Goal: Information Seeking & Learning: Learn about a topic

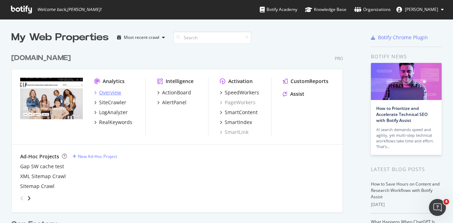
click at [108, 90] on div "Overview" at bounding box center [110, 92] width 22 height 7
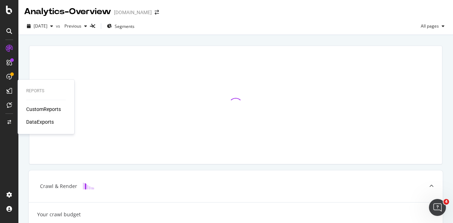
click at [30, 111] on div "CustomReports" at bounding box center [43, 109] width 35 height 7
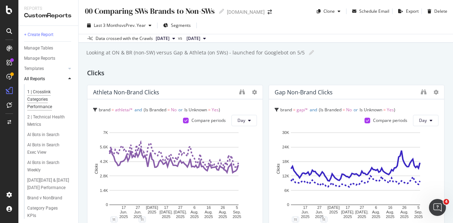
scroll to position [106, 0]
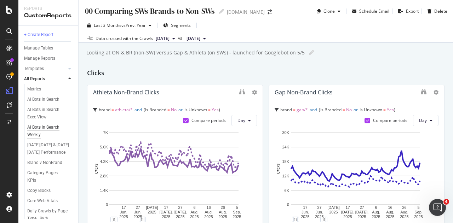
click at [32, 138] on div "AI Bots in Search Weekly" at bounding box center [47, 131] width 40 height 15
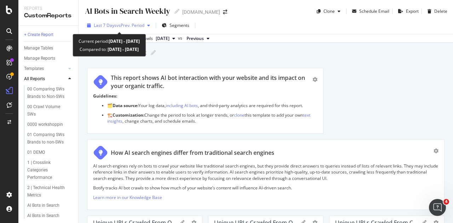
click at [128, 27] on span "vs Prev. Period" at bounding box center [130, 25] width 28 height 6
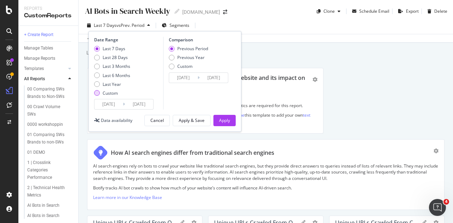
click at [97, 92] on div "Custom" at bounding box center [97, 93] width 6 height 6
type input "2025/08/11"
type input "2025/07/14"
type input "2025/08/10"
click at [118, 103] on input "2025/08/11" at bounding box center [108, 104] width 28 height 10
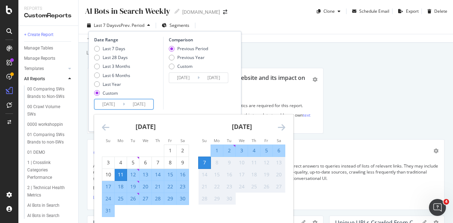
click at [111, 211] on div "31" at bounding box center [108, 210] width 12 height 7
type input "2025/08/31"
type input "2025/08/23"
type input "2025/08/30"
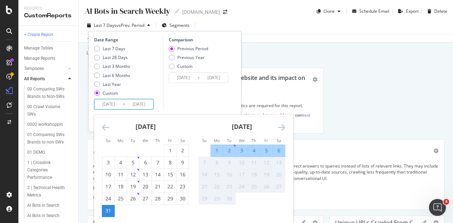
click at [278, 148] on div "6" at bounding box center [279, 150] width 12 height 7
type input "2025/09/06"
type input "2025/08/24"
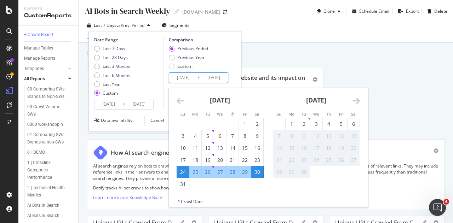
click at [202, 80] on input "2025/08/30" at bounding box center [214, 78] width 28 height 10
click at [221, 56] on div "Previous Period Previous Year Custom" at bounding box center [200, 59] width 62 height 27
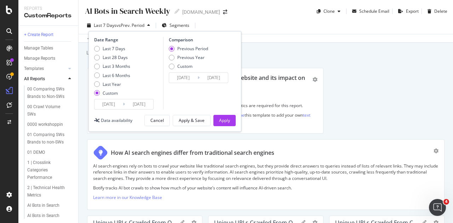
drag, startPoint x: 196, startPoint y: 121, endPoint x: 267, endPoint y: 119, distance: 71.8
click at [198, 120] on div "Apply & Save" at bounding box center [192, 120] width 26 height 6
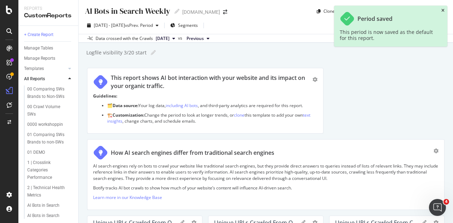
click at [441, 10] on icon "close toast" at bounding box center [442, 10] width 3 height 4
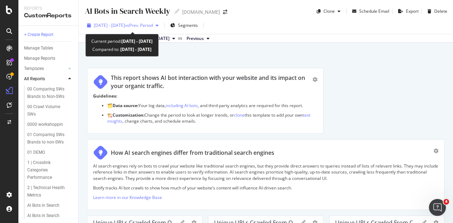
click at [125, 26] on span "2025 Aug. 31st - Sep. 6th" at bounding box center [109, 25] width 31 height 6
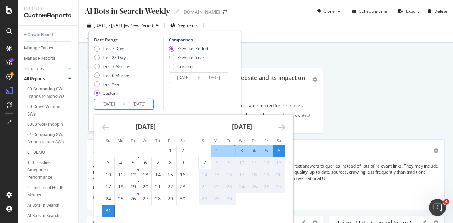
click at [118, 106] on input "2025/08/31" at bounding box center [108, 104] width 28 height 10
click at [217, 152] on div "1" at bounding box center [217, 150] width 12 height 7
type input "2025/09/01"
type input "2025/08/26"
type input "2025/08/31"
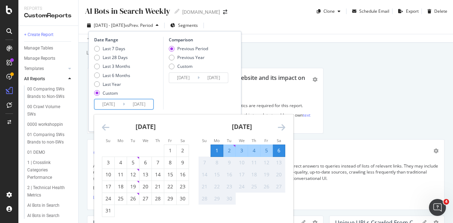
click at [204, 162] on div "7" at bounding box center [204, 162] width 12 height 7
type input "2025/09/07"
type input "2025/08/25"
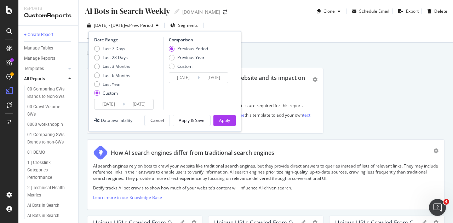
click at [133, 104] on input "2025/09/07" at bounding box center [139, 104] width 28 height 10
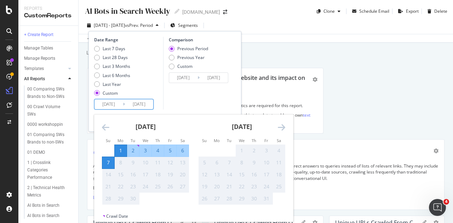
click at [226, 63] on div "Previous Period Previous Year Custom" at bounding box center [200, 59] width 62 height 27
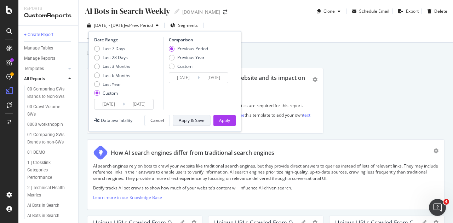
click at [187, 119] on div "Apply & Save" at bounding box center [192, 120] width 26 height 6
